Goal: Task Accomplishment & Management: Manage account settings

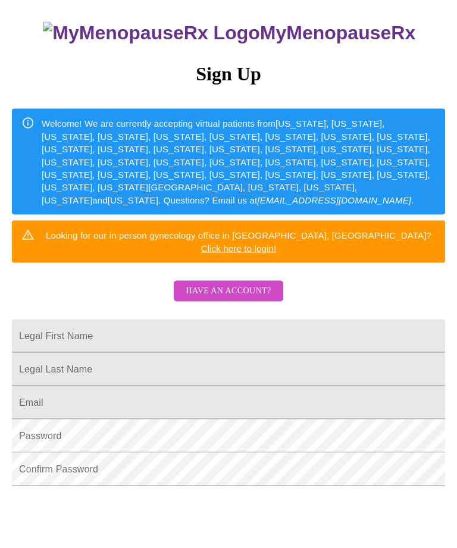
scroll to position [171, 0]
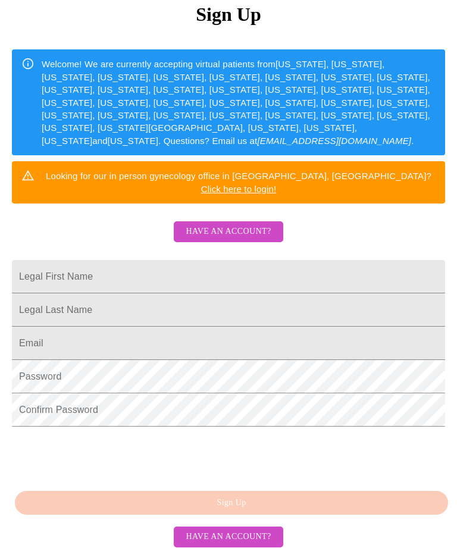
click at [219, 545] on span "Have an account?" at bounding box center [228, 537] width 85 height 15
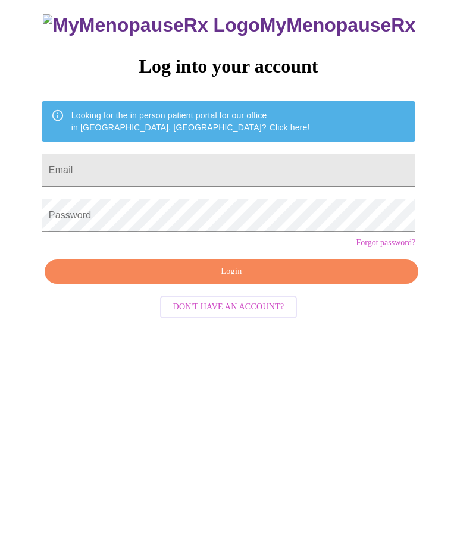
scroll to position [12, 0]
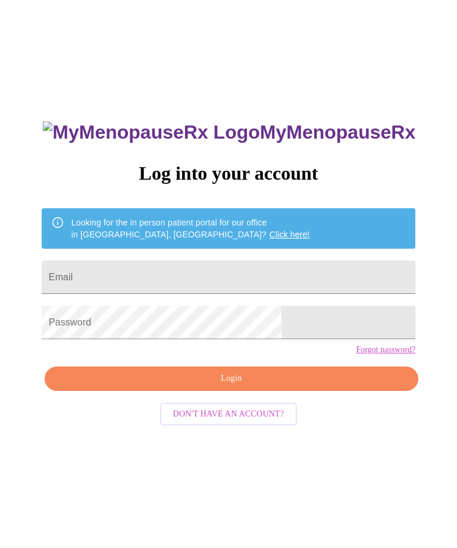
click at [195, 272] on input "Email" at bounding box center [229, 277] width 374 height 33
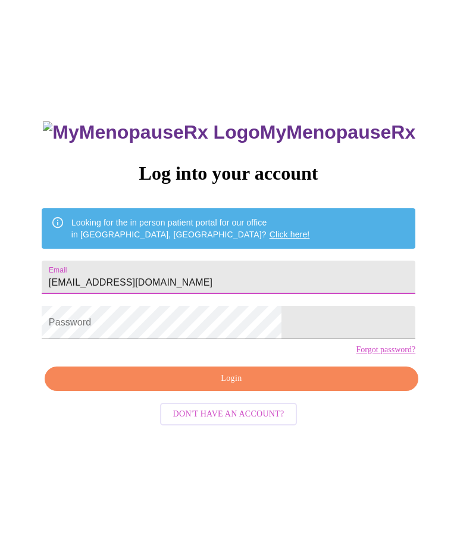
type input "[EMAIL_ADDRESS][DOMAIN_NAME]"
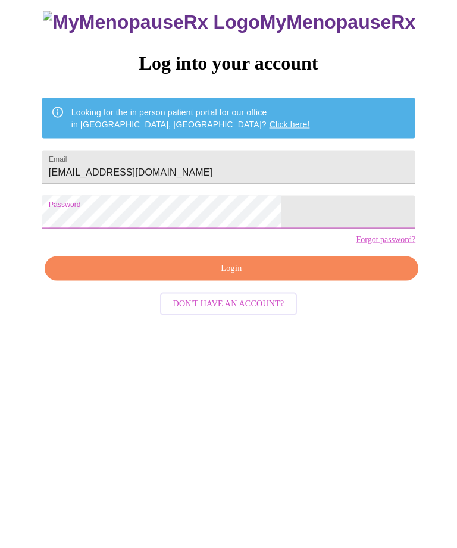
click at [313, 372] on span "Login" at bounding box center [231, 379] width 347 height 15
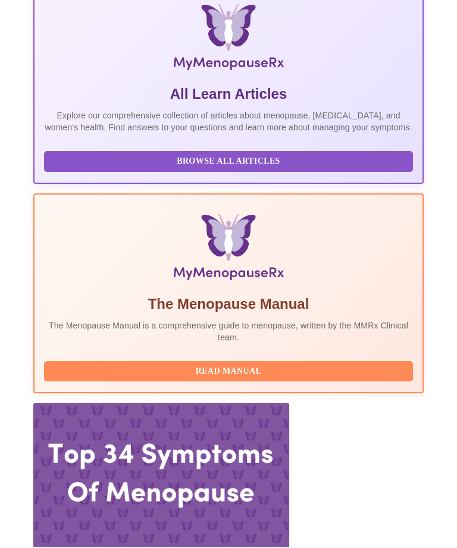
scroll to position [258, 0]
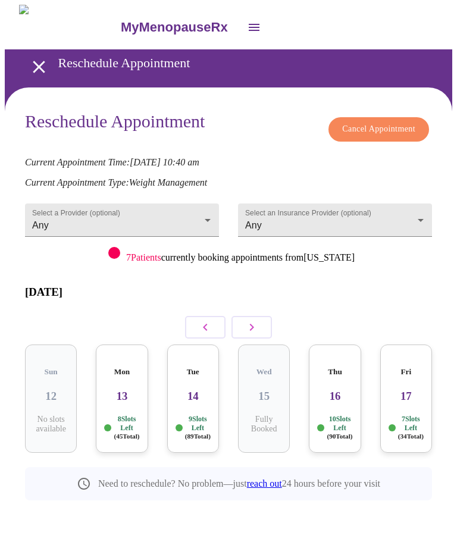
click at [339, 390] on h3 "16" at bounding box center [335, 396] width 33 height 13
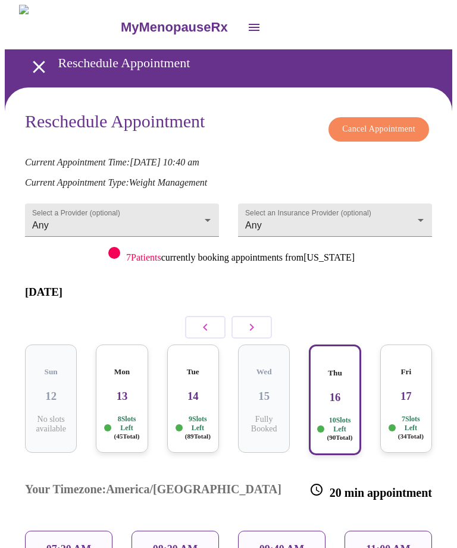
click at [413, 390] on h3 "17" at bounding box center [406, 396] width 33 height 13
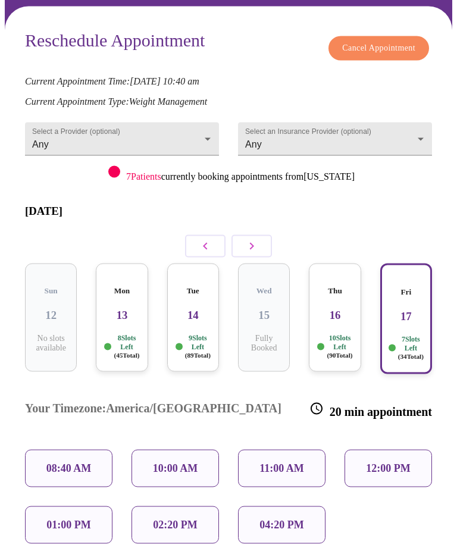
scroll to position [88, 0]
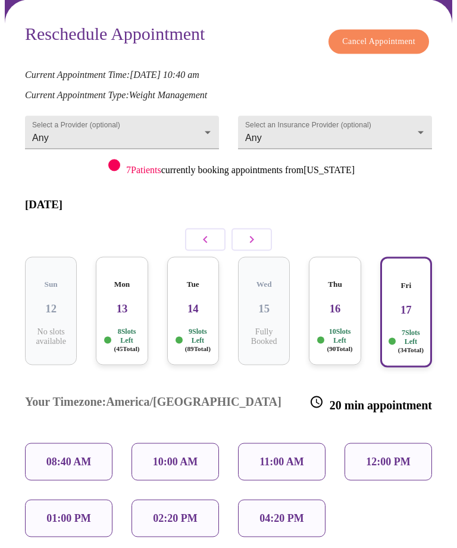
click at [184, 456] on p "10:00 AM" at bounding box center [175, 462] width 45 height 13
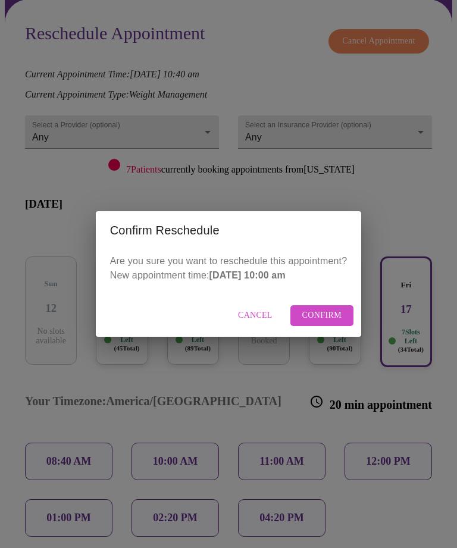
click at [323, 323] on span "Confirm" at bounding box center [323, 315] width 40 height 15
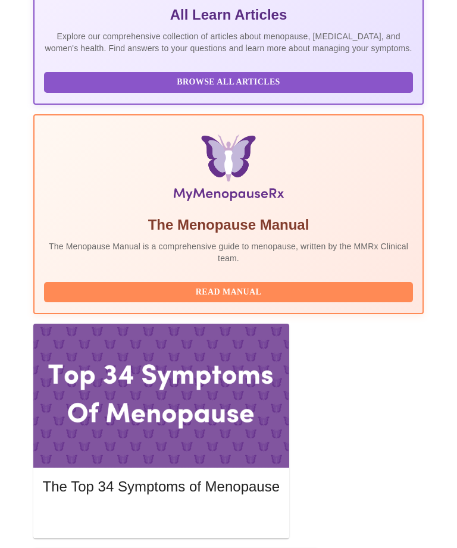
scroll to position [235, 0]
